Goal: Task Accomplishment & Management: Manage account settings

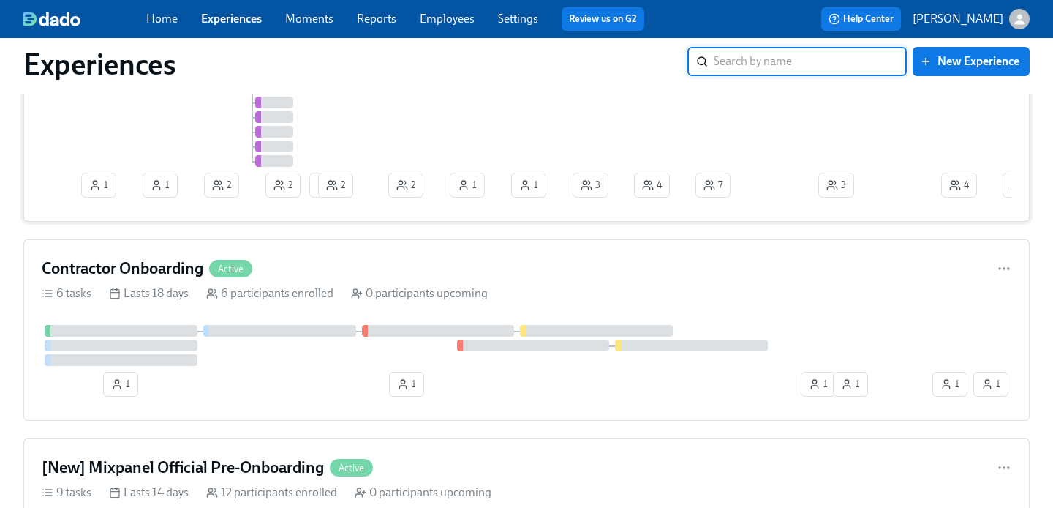
scroll to position [324, 0]
click at [516, 268] on div "Contractor Onboarding Active" at bounding box center [527, 270] width 970 height 22
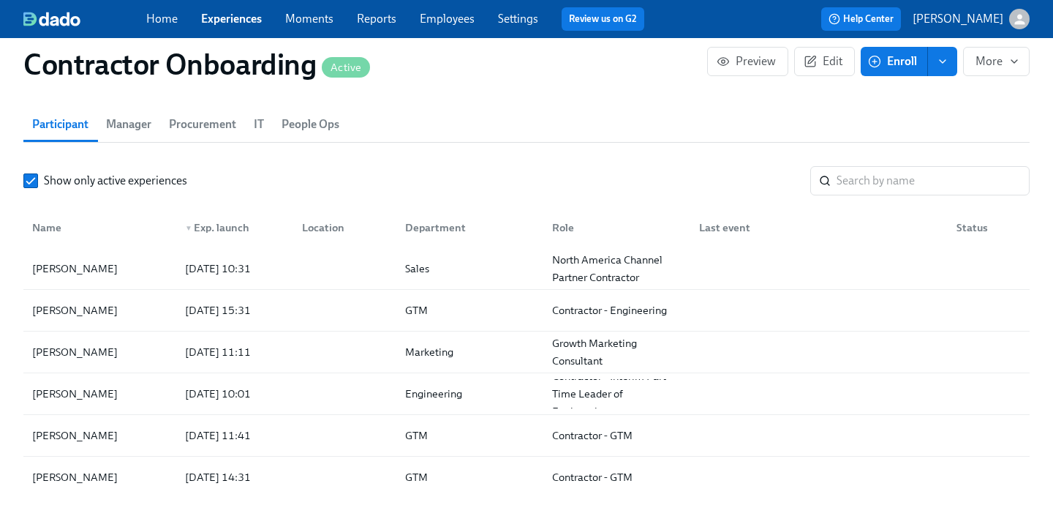
scroll to position [1147, 0]
click at [143, 267] on div "[PERSON_NAME]" at bounding box center [99, 266] width 147 height 29
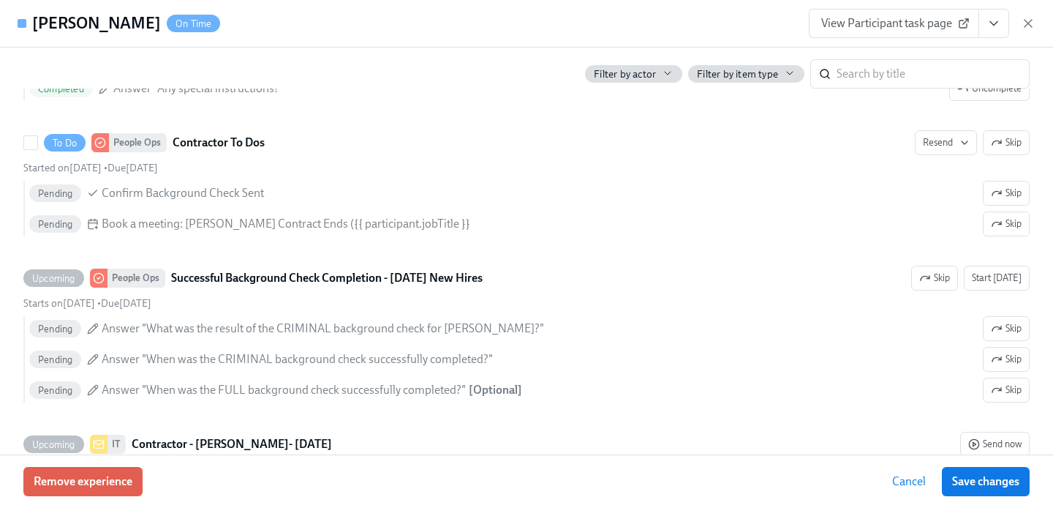
scroll to position [710, 0]
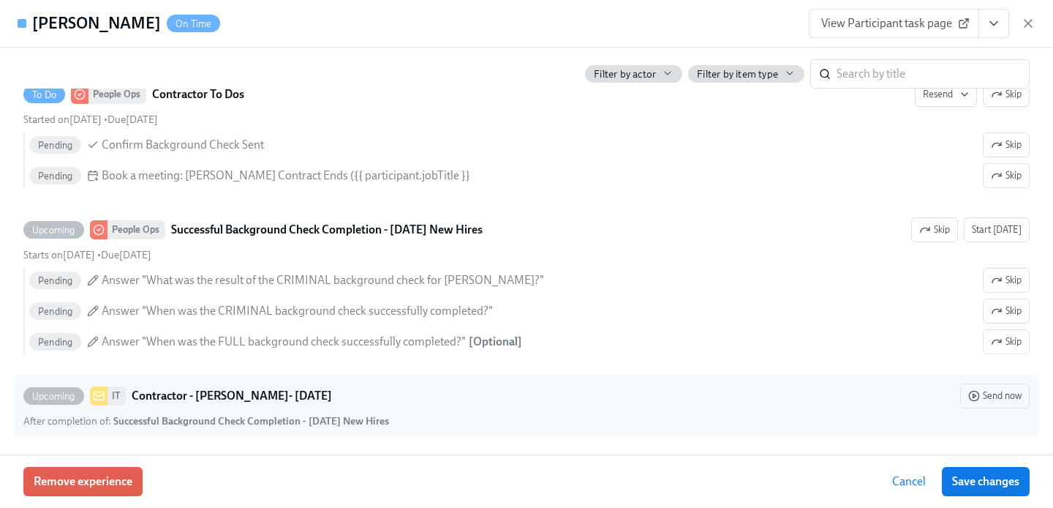
click at [332, 396] on strong "Contractor - [PERSON_NAME]- [DATE]" at bounding box center [232, 396] width 200 height 18
click at [37, 396] on input "Upcoming IT Contractor - [PERSON_NAME]- [DATE] Send now After completion of : S…" at bounding box center [30, 395] width 13 height 13
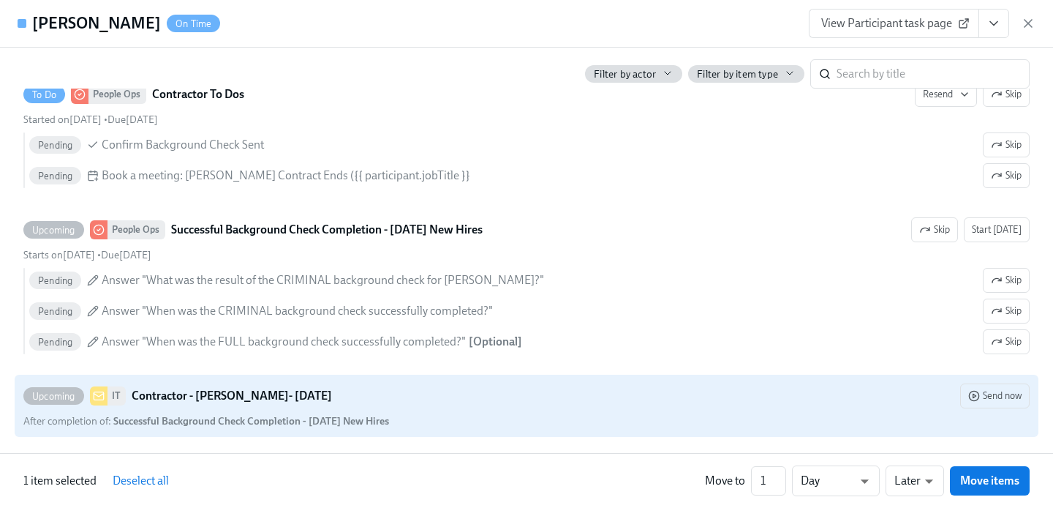
click at [332, 396] on strong "Contractor - [PERSON_NAME]- [DATE]" at bounding box center [232, 396] width 200 height 18
click at [37, 396] on input "Upcoming IT Contractor - [PERSON_NAME]- [DATE] Send now After completion of : S…" at bounding box center [30, 395] width 13 height 13
checkbox input "false"
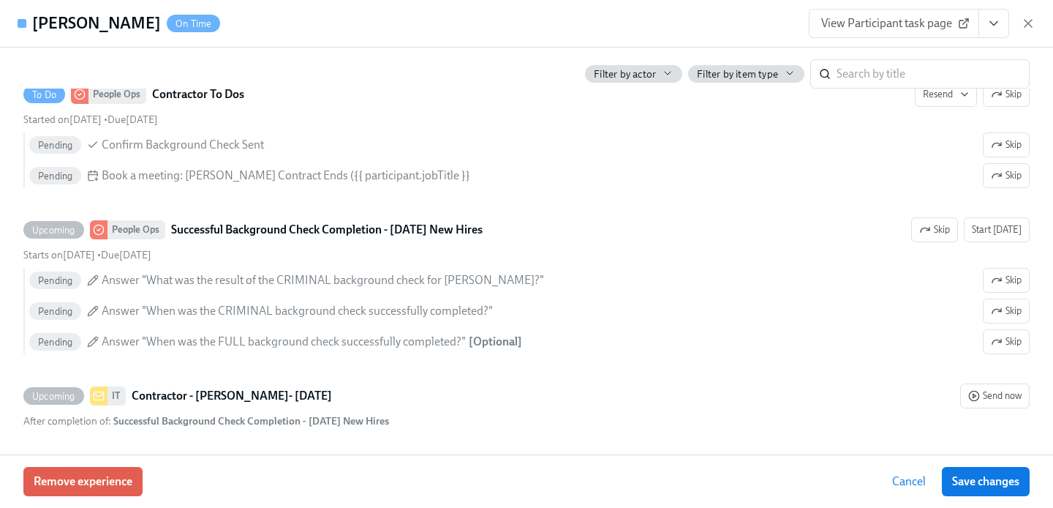
click at [998, 26] on icon "View task page" at bounding box center [994, 23] width 15 height 15
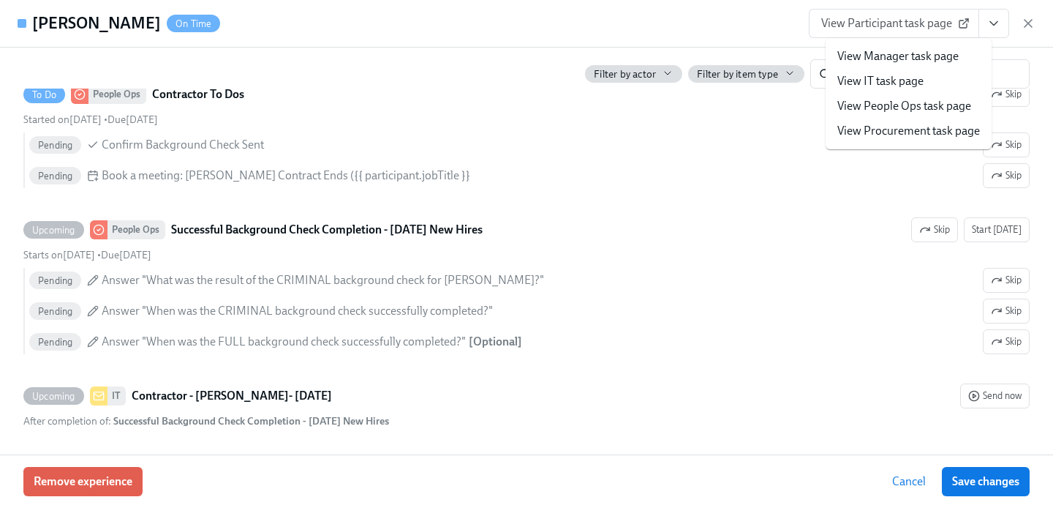
click at [936, 80] on li "View IT task page" at bounding box center [909, 81] width 166 height 25
click at [889, 75] on link "View IT task page" at bounding box center [881, 81] width 86 height 16
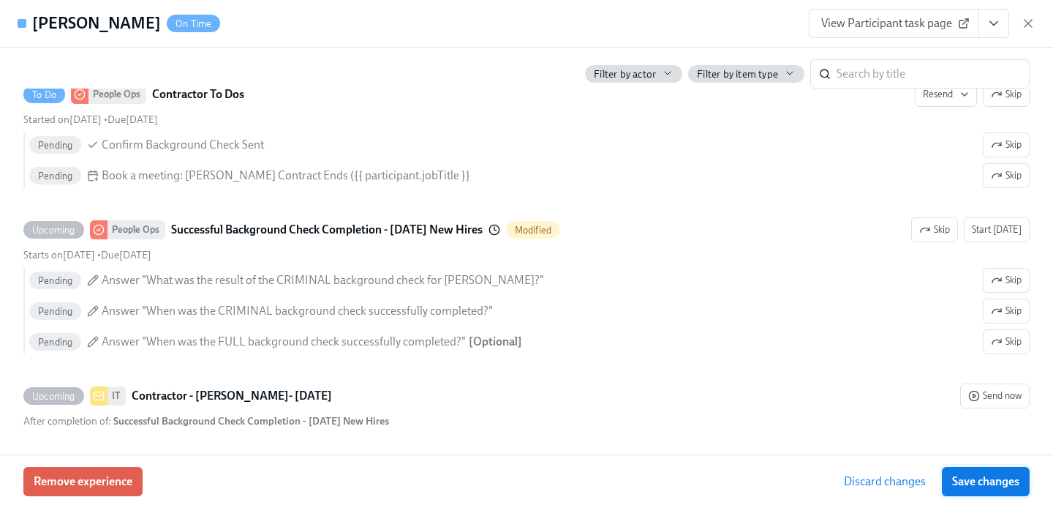
click at [982, 476] on span "Save changes" at bounding box center [985, 481] width 67 height 15
click at [1031, 20] on icon "button" at bounding box center [1028, 23] width 7 height 7
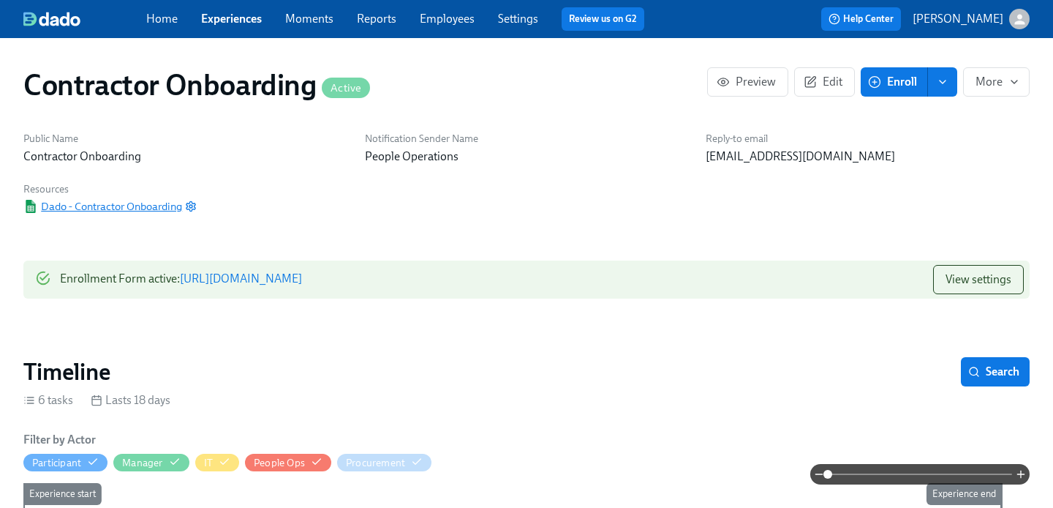
click at [172, 206] on span "Dado - Contractor Onboarding" at bounding box center [102, 206] width 159 height 15
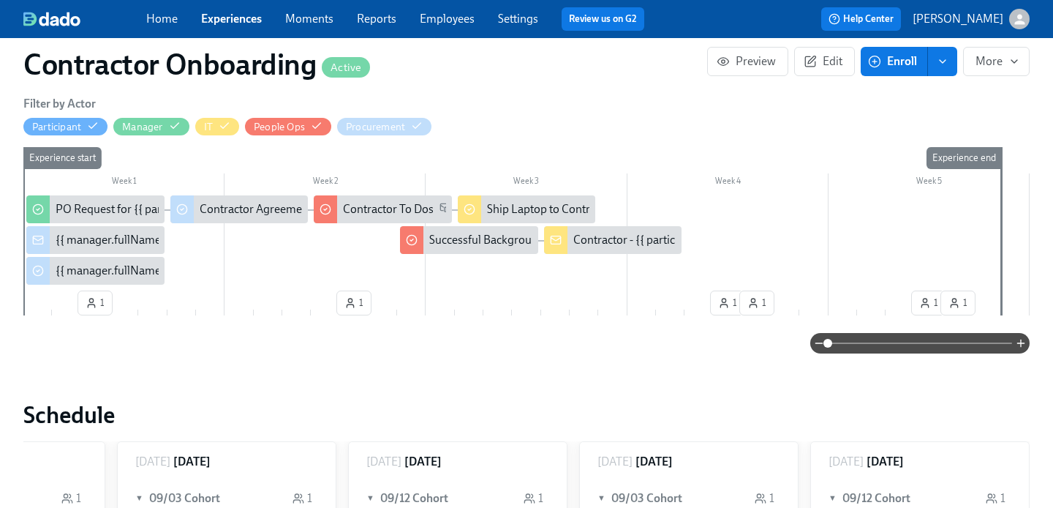
scroll to position [315, 0]
